Goal: Task Accomplishment & Management: Complete application form

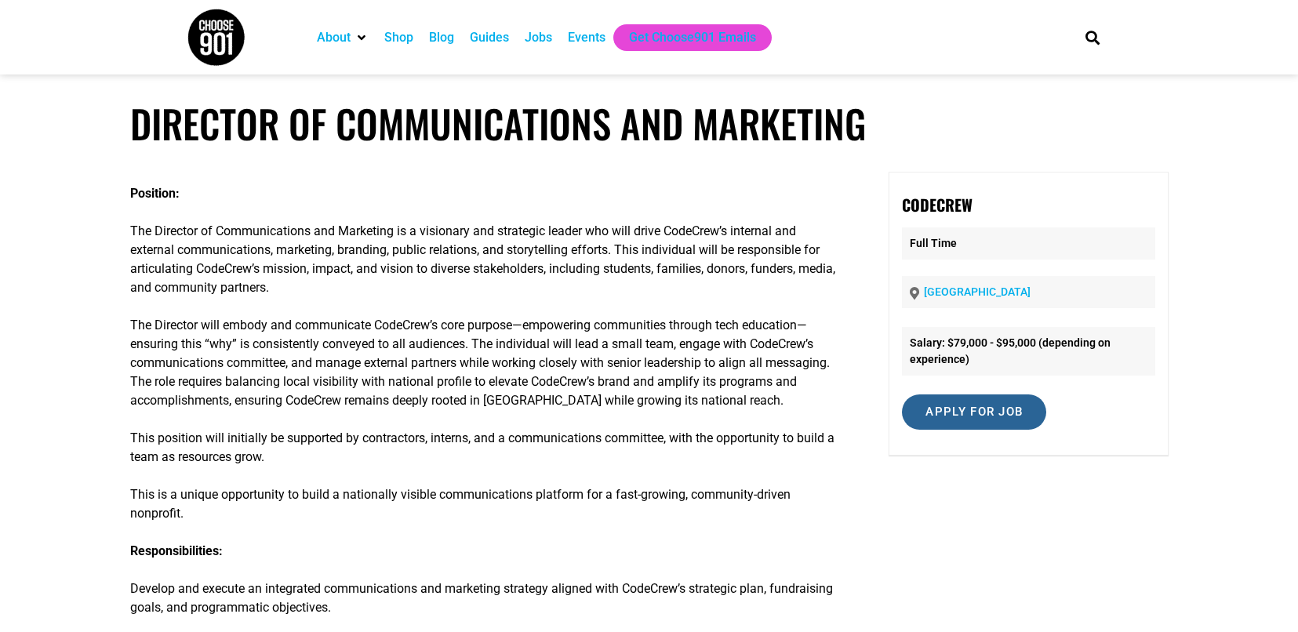
click at [969, 422] on input "Apply for job" at bounding box center [974, 411] width 144 height 35
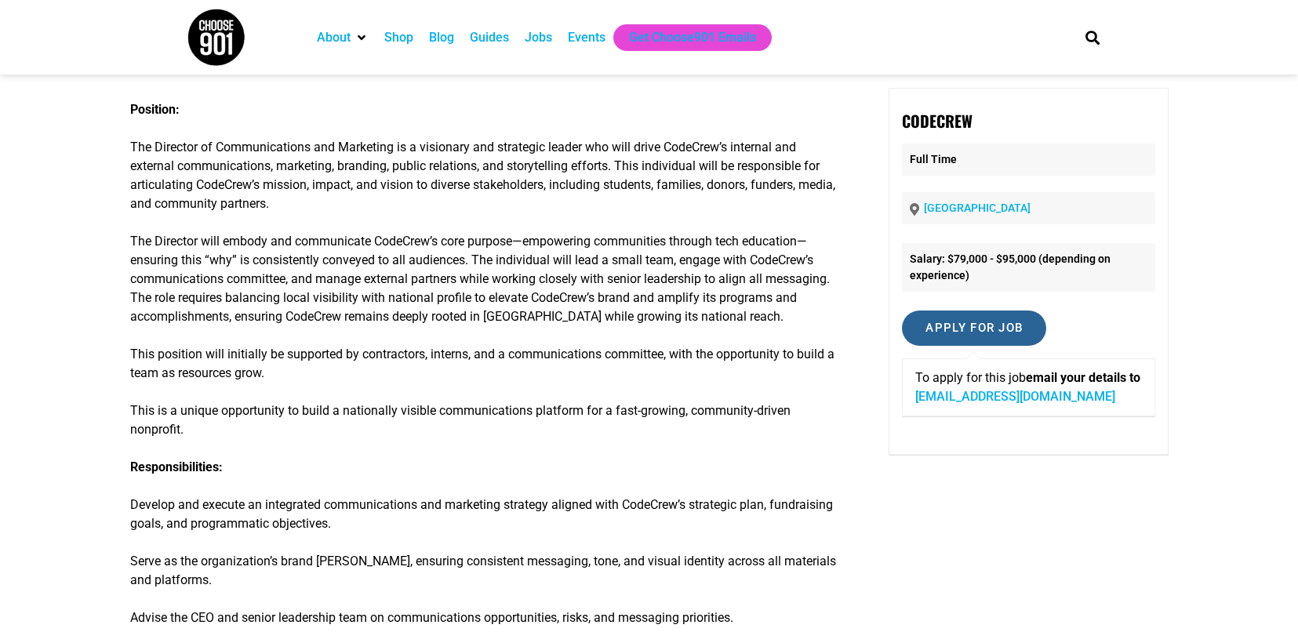
scroll to position [85, 0]
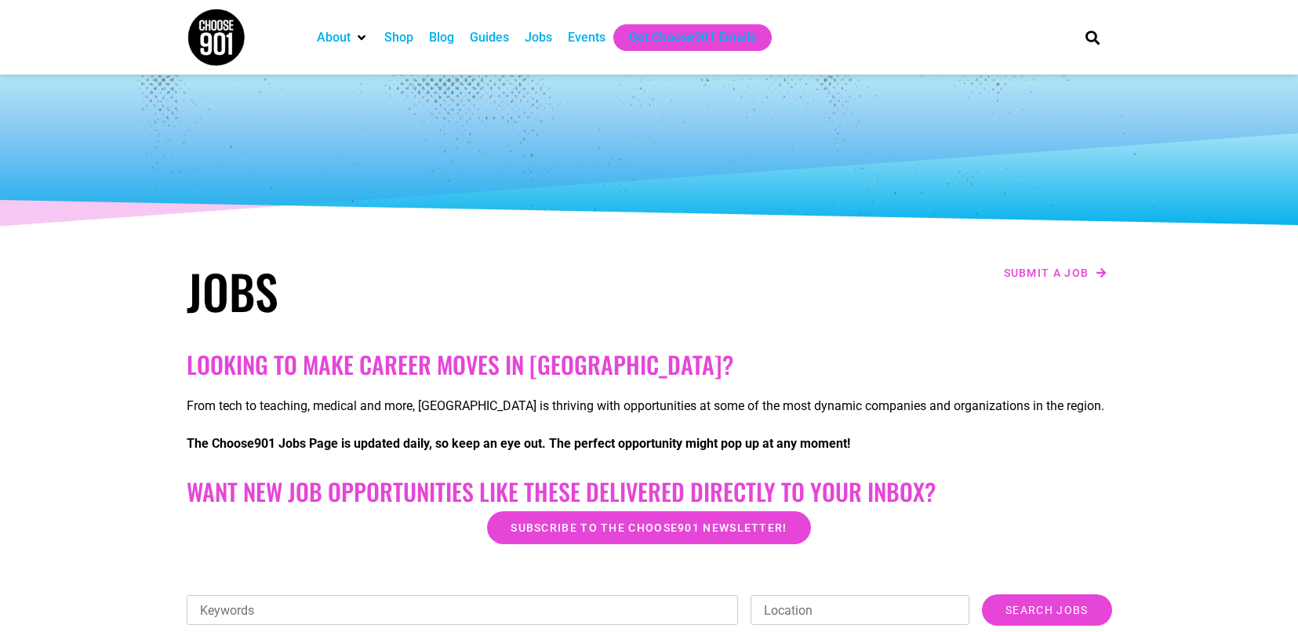
click at [543, 39] on div "Jobs" at bounding box center [538, 37] width 27 height 19
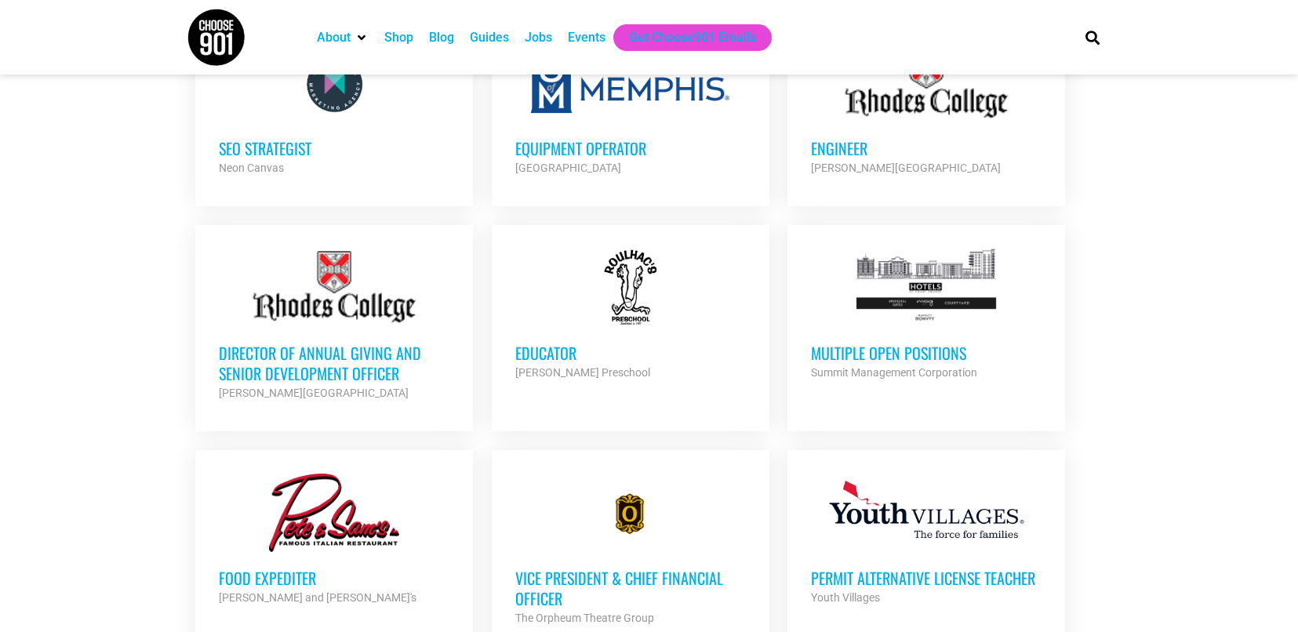
scroll to position [1151, 0]
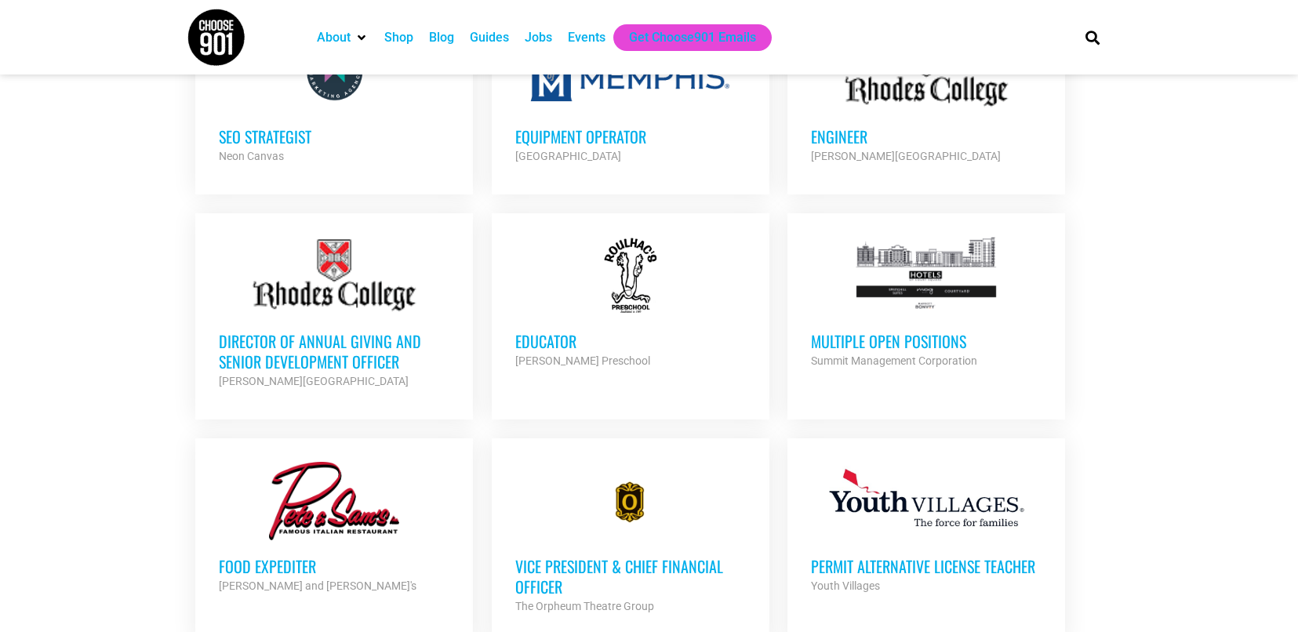
click at [310, 347] on h3 "Director of Annual Giving and Senior Development Officer" at bounding box center [334, 351] width 231 height 41
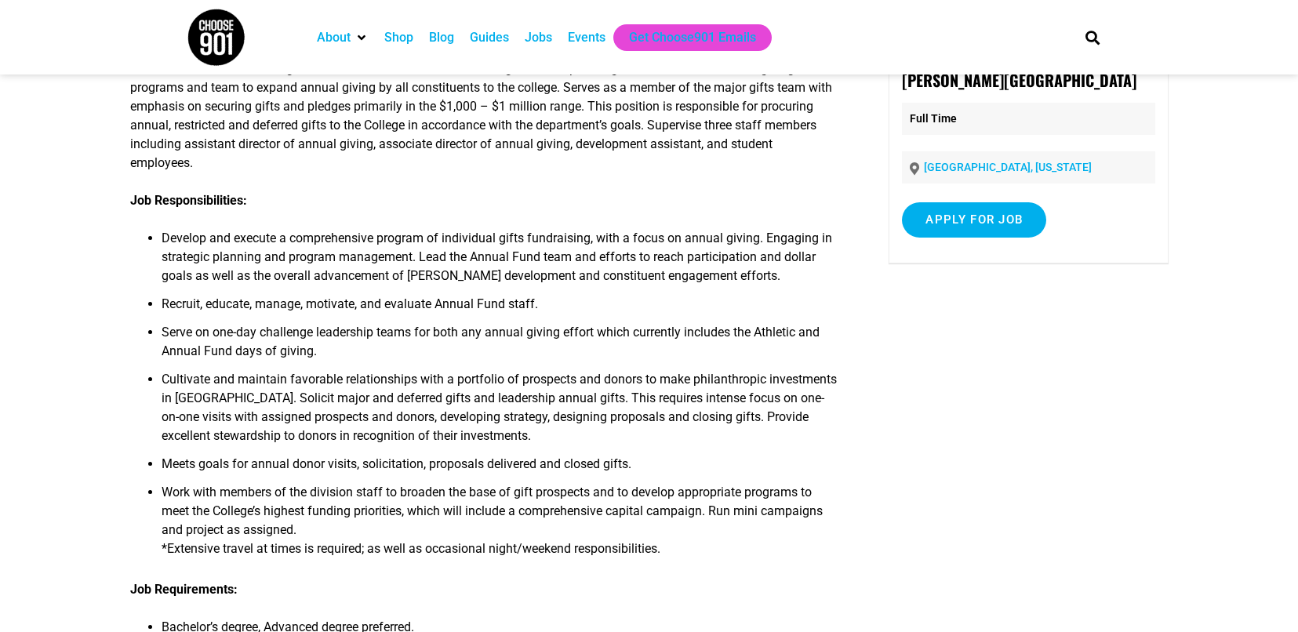
scroll to position [116, 0]
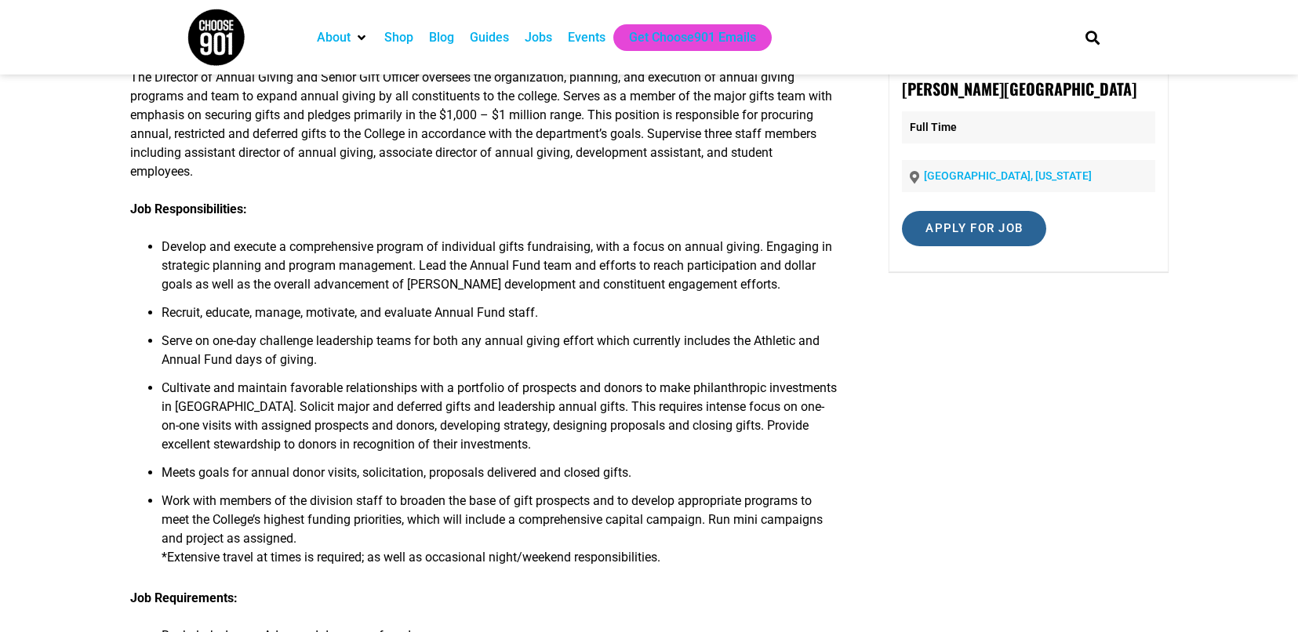
click at [985, 225] on input "Apply for job" at bounding box center [974, 228] width 144 height 35
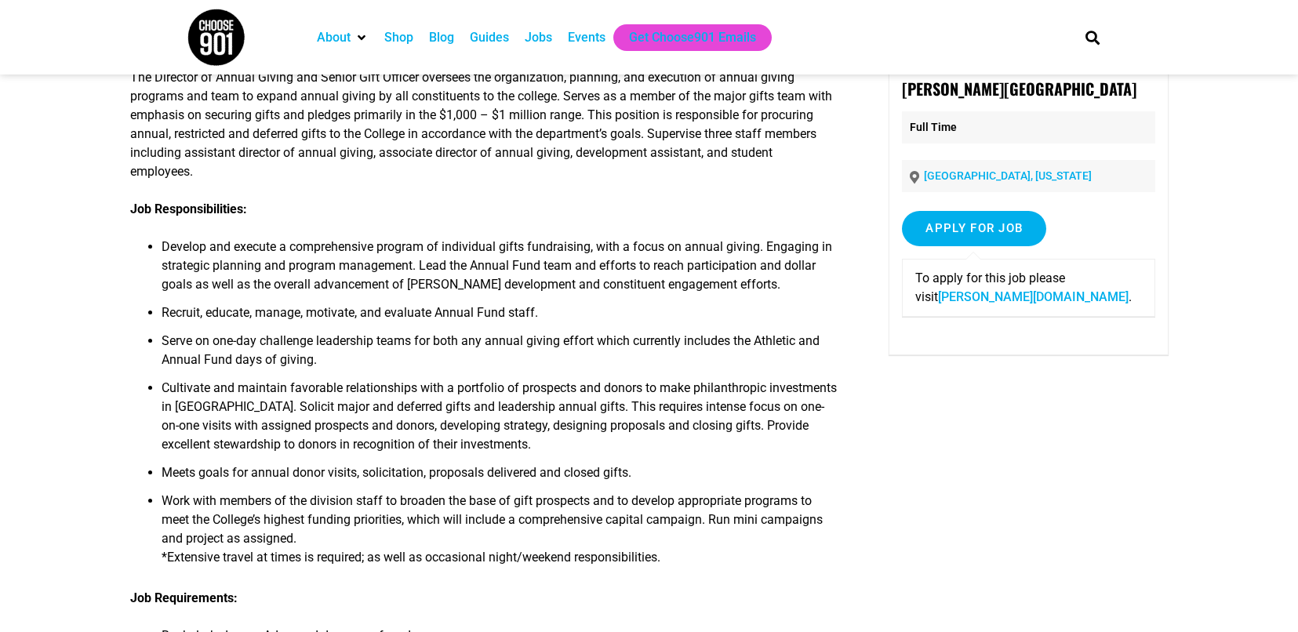
click at [960, 301] on link "[PERSON_NAME][DOMAIN_NAME]" at bounding box center [1033, 296] width 191 height 15
